Goal: Task Accomplishment & Management: Complete application form

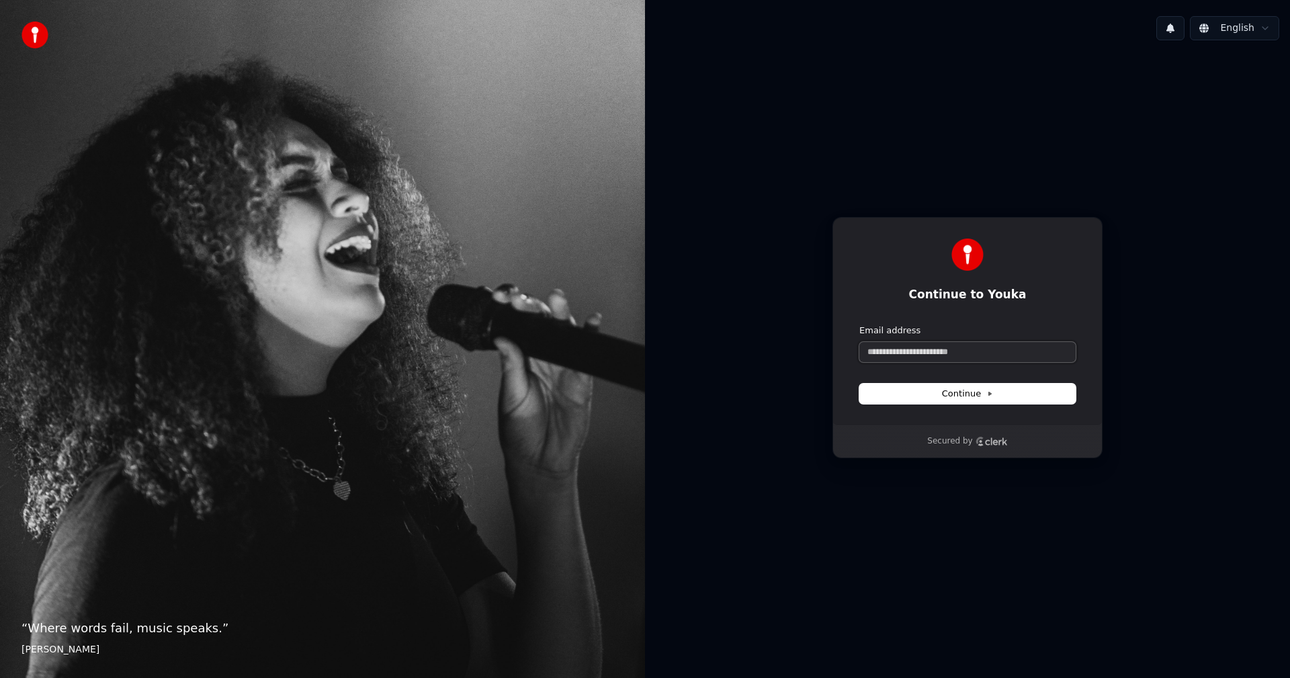
click at [886, 358] on input "Email address" at bounding box center [968, 352] width 216 height 20
click at [952, 395] on span "Continue" at bounding box center [967, 394] width 51 height 12
type input "**********"
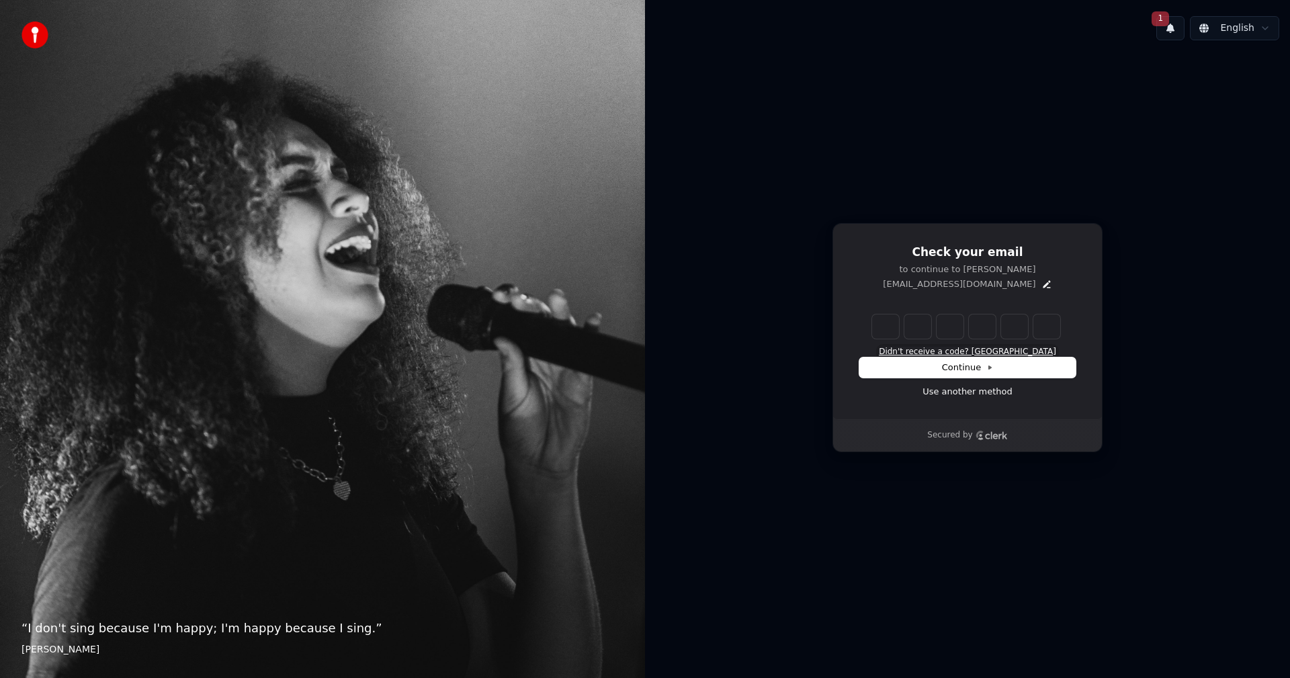
click at [979, 353] on button "Didn't receive a code? [GEOGRAPHIC_DATA]" at bounding box center [967, 352] width 177 height 11
